Goal: Task Accomplishment & Management: Understand process/instructions

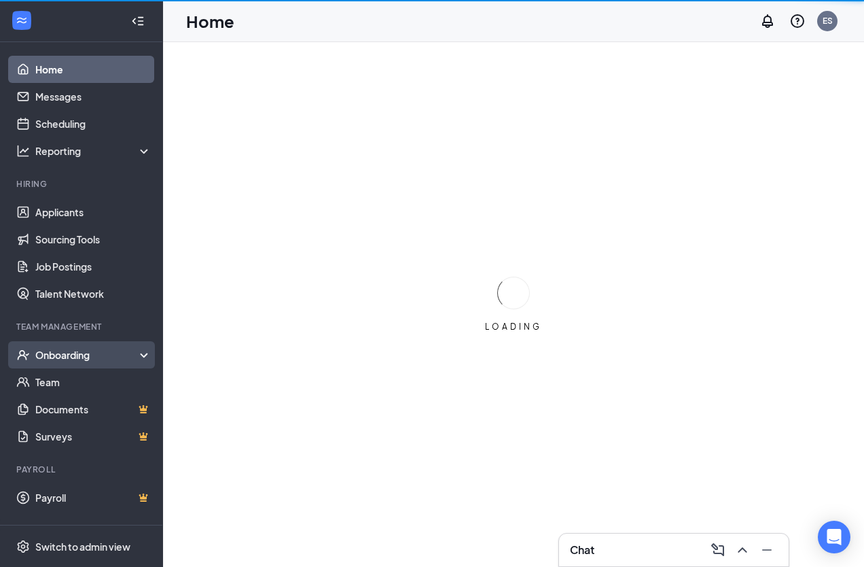
click at [71, 355] on div "Onboarding" at bounding box center [87, 355] width 105 height 14
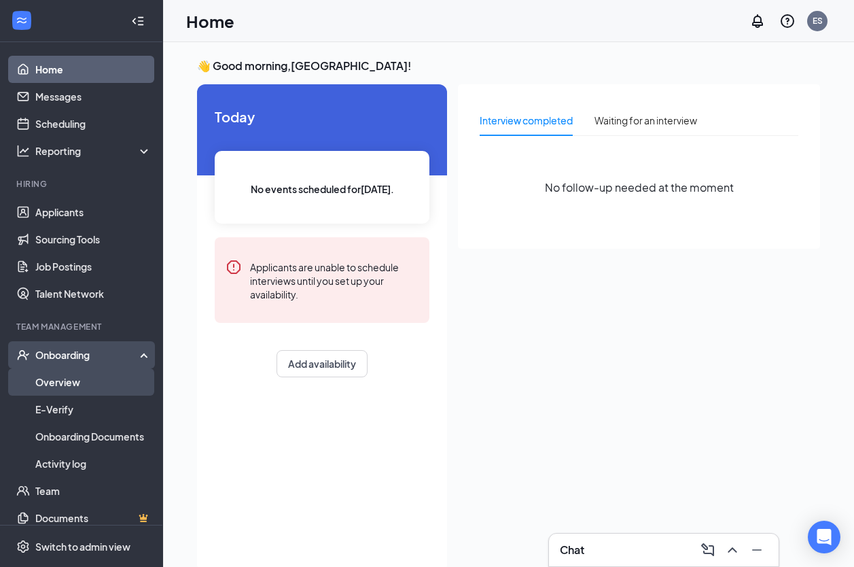
click at [65, 384] on link "Overview" at bounding box center [93, 381] width 116 height 27
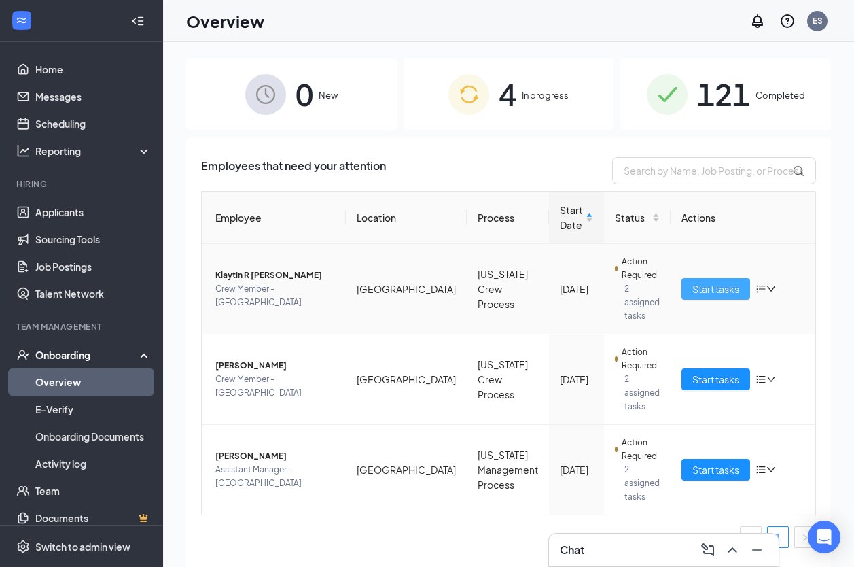
click at [707, 281] on span "Start tasks" at bounding box center [715, 288] width 47 height 15
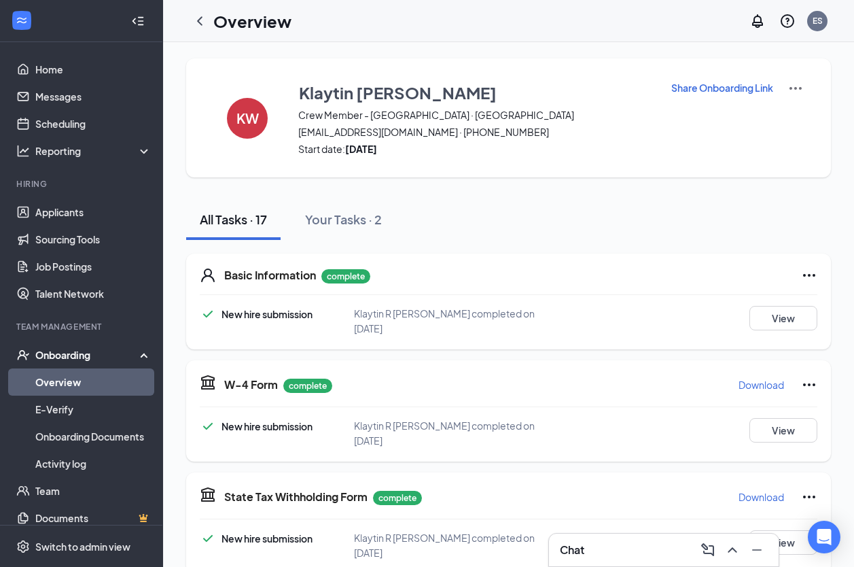
click at [65, 379] on link "Overview" at bounding box center [93, 381] width 116 height 27
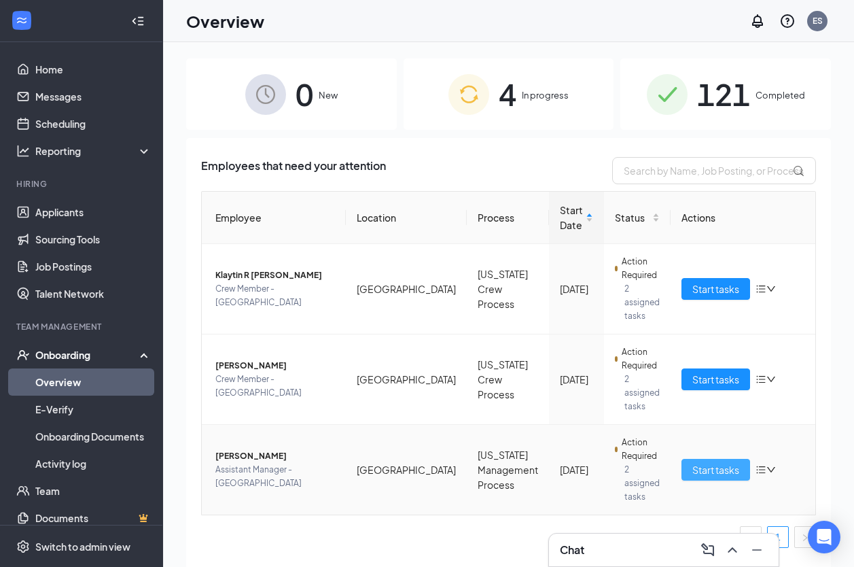
click at [699, 462] on span "Start tasks" at bounding box center [715, 469] width 47 height 15
